Goal: Task Accomplishment & Management: Use online tool/utility

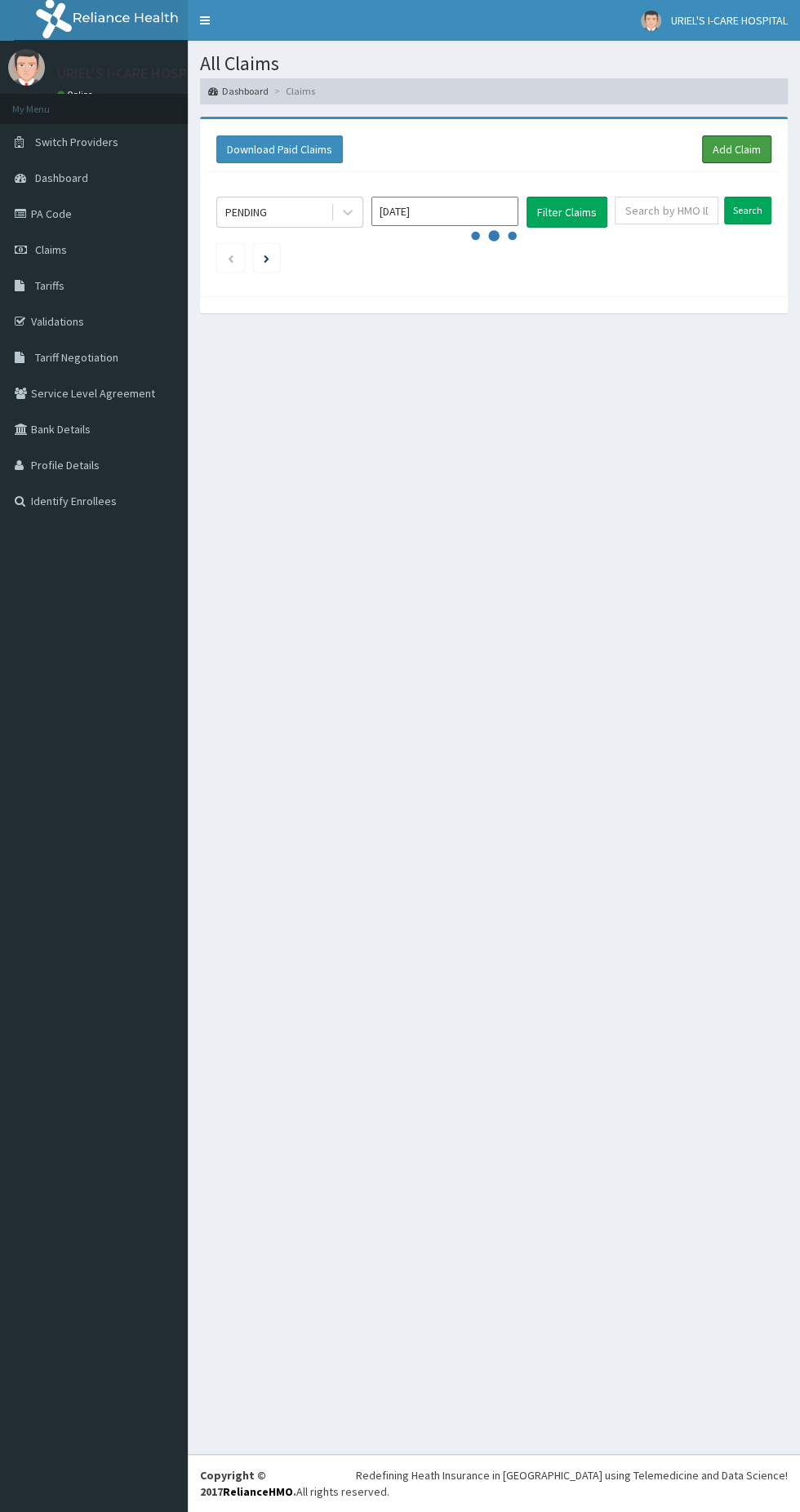
click at [735, 158] on link "Add Claim" at bounding box center [736, 149] width 69 height 28
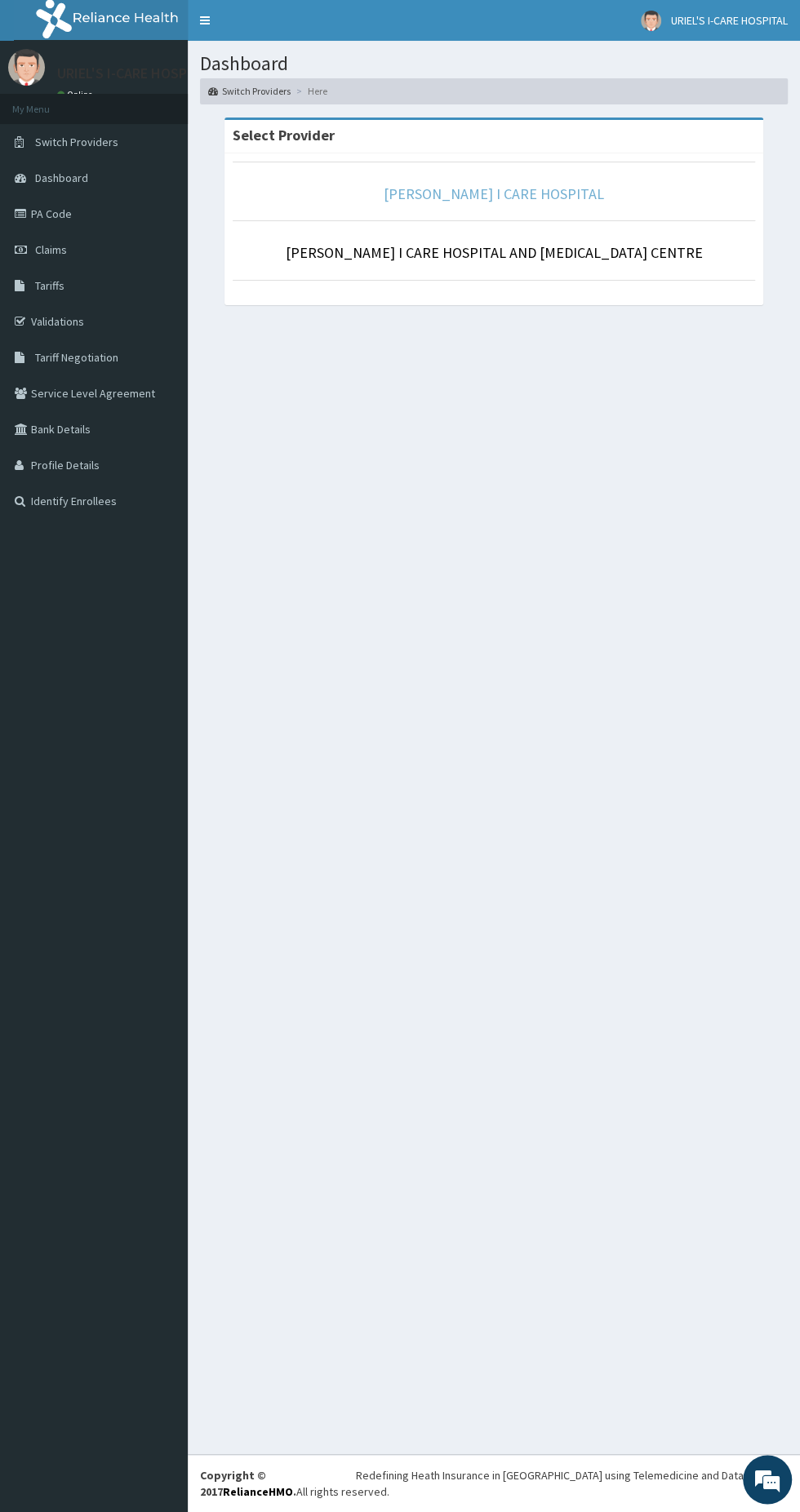
click at [552, 191] on link "[PERSON_NAME] I CARE HOSPITAL" at bounding box center [493, 194] width 220 height 18
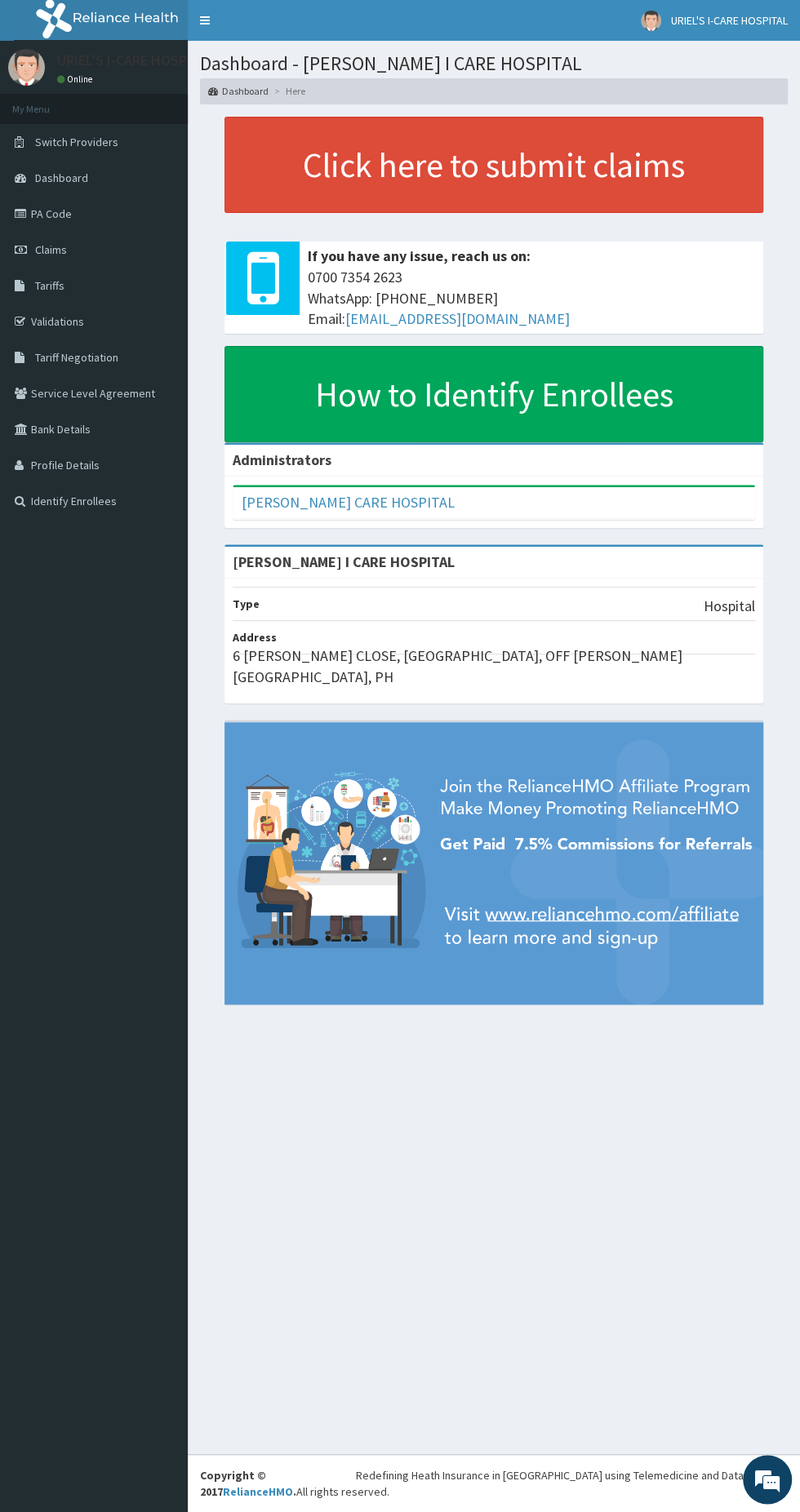
click at [59, 238] on link "Claims" at bounding box center [93, 249] width 188 height 36
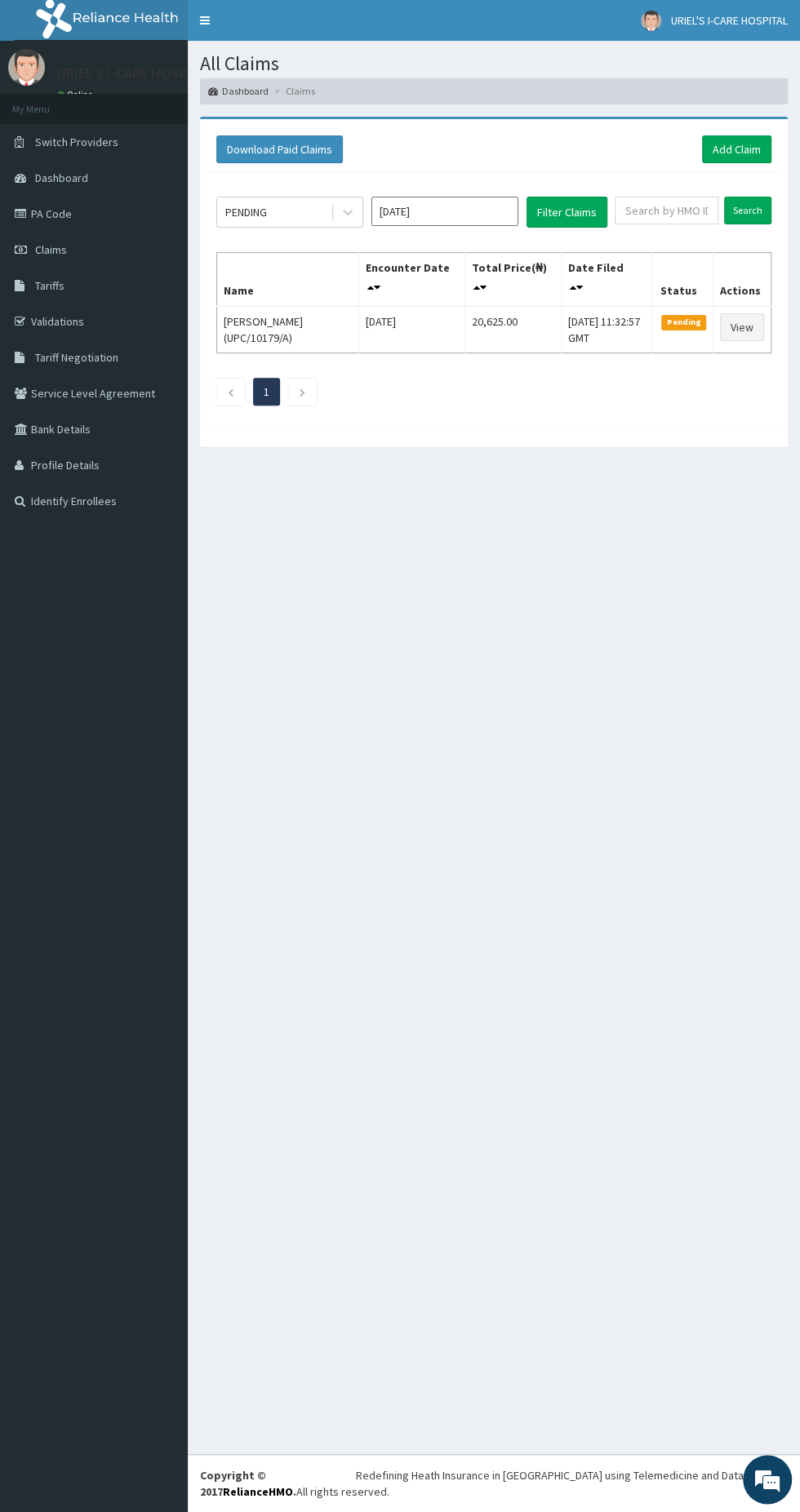
click at [78, 223] on link "PA Code" at bounding box center [93, 213] width 188 height 36
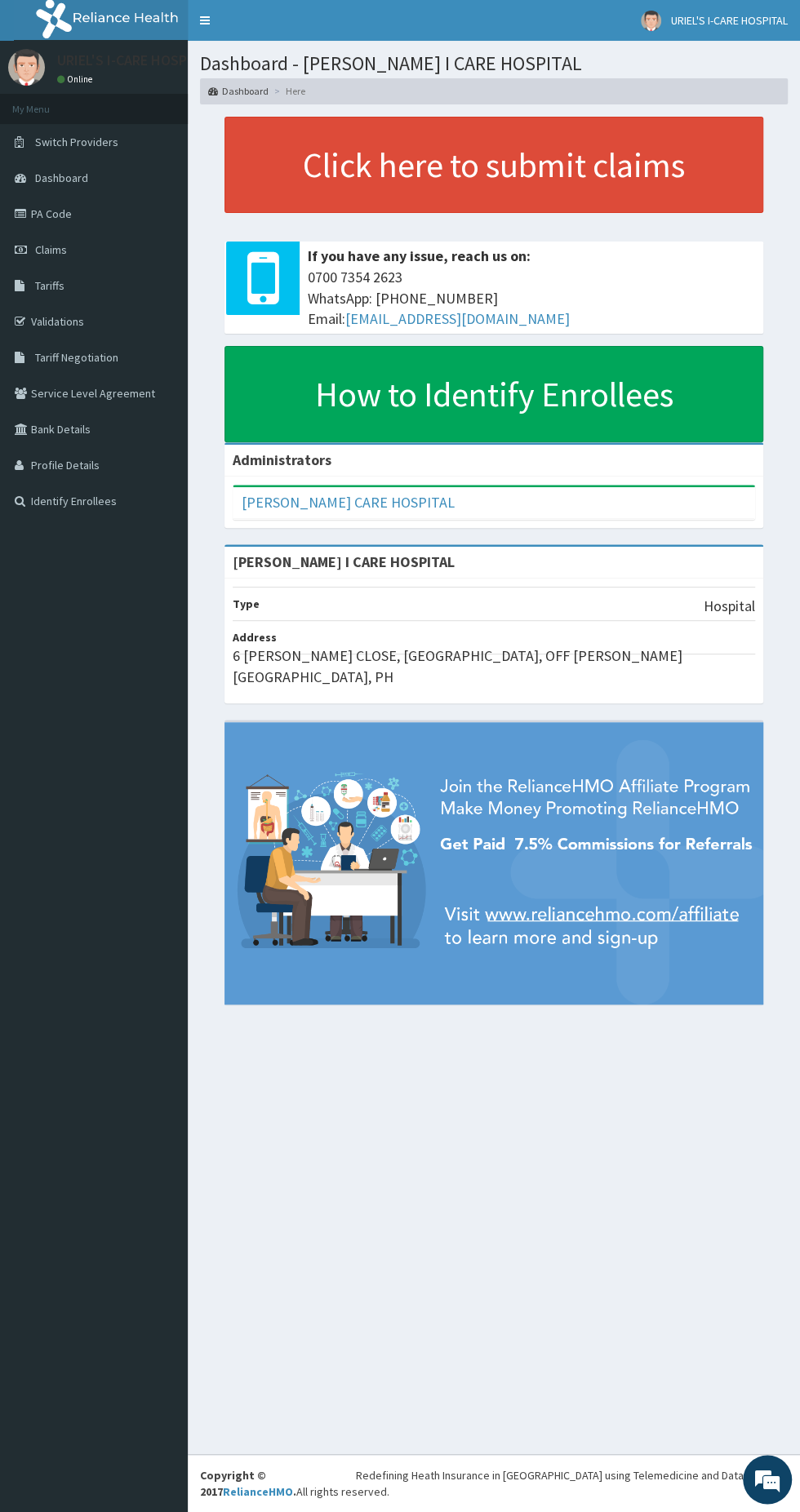
scroll to position [1994, 0]
click at [90, 222] on link "PA Code" at bounding box center [93, 213] width 188 height 36
